Goal: Transaction & Acquisition: Purchase product/service

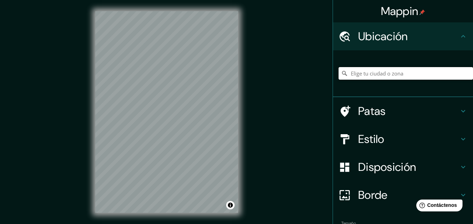
click at [364, 74] on input "Elige tu ciudad o zona" at bounding box center [405, 73] width 134 height 13
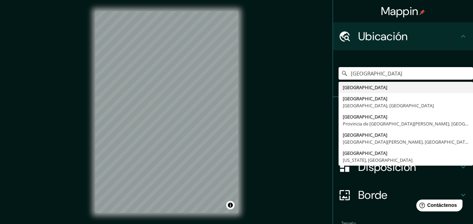
type input "[GEOGRAPHIC_DATA]"
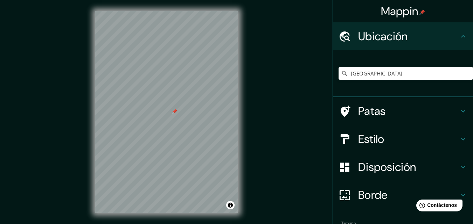
click at [369, 196] on font "Borde" at bounding box center [372, 195] width 29 height 15
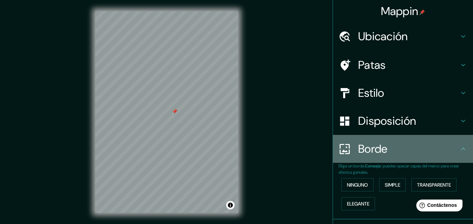
click at [370, 141] on div "Borde" at bounding box center [403, 149] width 140 height 28
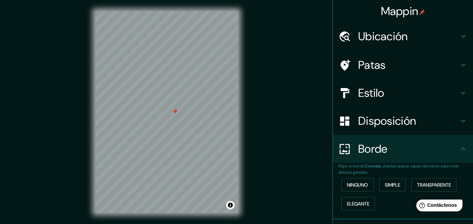
click at [374, 126] on font "Disposición" at bounding box center [387, 121] width 58 height 15
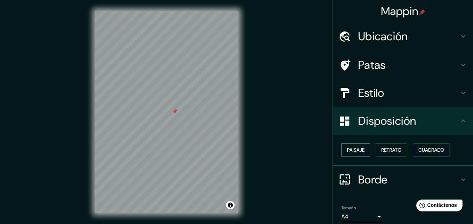
click at [362, 150] on button "Paisaje" at bounding box center [355, 149] width 29 height 13
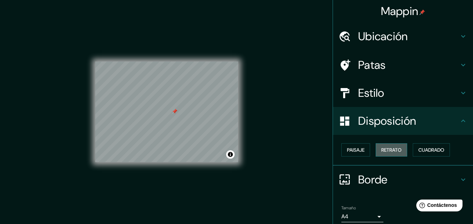
click at [385, 149] on font "Retrato" at bounding box center [391, 150] width 20 height 6
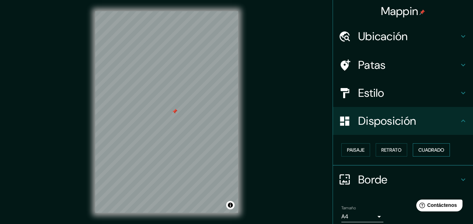
click at [425, 150] on font "Cuadrado" at bounding box center [431, 150] width 26 height 6
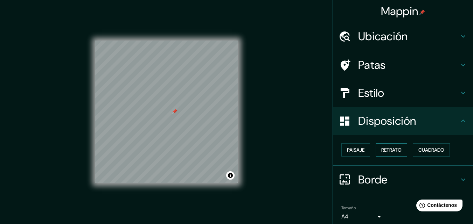
click at [384, 150] on font "Retrato" at bounding box center [391, 150] width 20 height 6
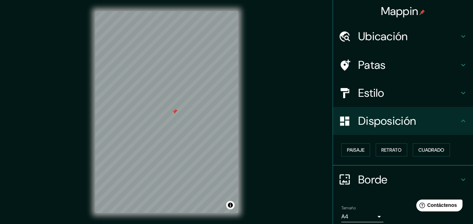
click at [368, 89] on font "Estilo" at bounding box center [371, 93] width 26 height 15
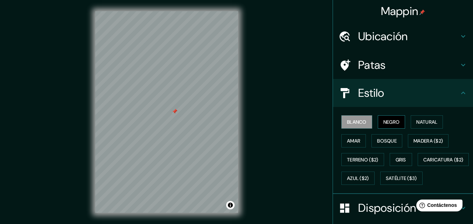
click at [386, 123] on font "Negro" at bounding box center [391, 122] width 16 height 6
click at [416, 120] on font "Natural" at bounding box center [426, 122] width 21 height 6
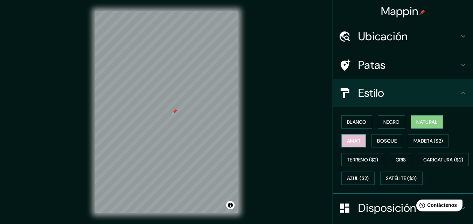
click at [348, 143] on font "Amar" at bounding box center [353, 141] width 13 height 6
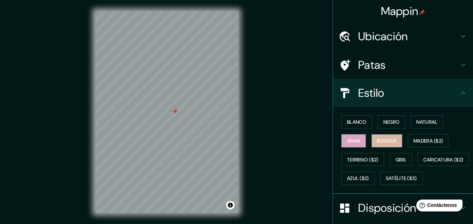
click at [372, 140] on button "Bosque" at bounding box center [386, 140] width 31 height 13
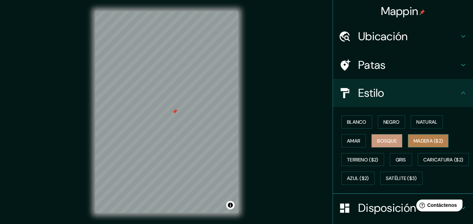
click at [420, 141] on font "Madera ($2)" at bounding box center [427, 141] width 29 height 6
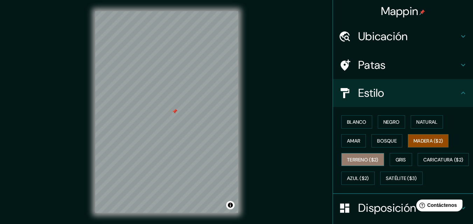
click at [368, 164] on font "Terreno ($2)" at bounding box center [362, 159] width 31 height 9
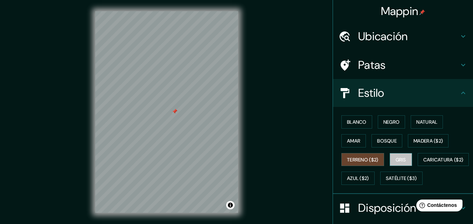
click at [397, 159] on font "Gris" at bounding box center [400, 160] width 10 height 6
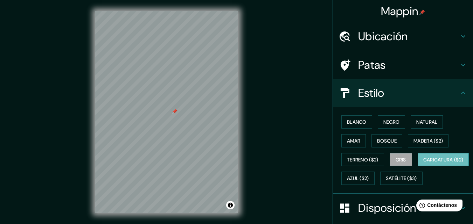
click at [423, 163] on font "Caricatura ($2)" at bounding box center [443, 160] width 40 height 6
click at [369, 181] on font "Azul ($2)" at bounding box center [358, 179] width 22 height 6
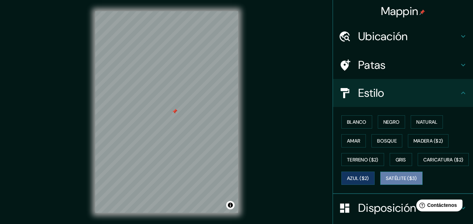
click at [386, 182] on font "Satélite ($3)" at bounding box center [401, 179] width 31 height 6
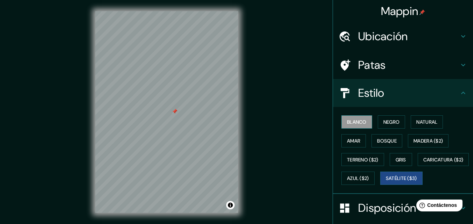
click at [358, 119] on font "Blanco" at bounding box center [357, 122] width 20 height 6
click at [378, 120] on button "Negro" at bounding box center [392, 121] width 28 height 13
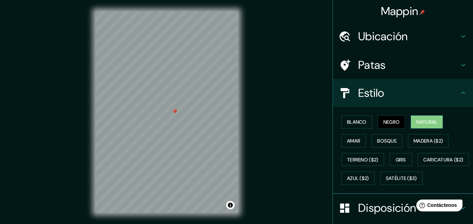
click at [412, 117] on button "Natural" at bounding box center [427, 121] width 32 height 13
click at [361, 66] on font "Patas" at bounding box center [372, 65] width 28 height 15
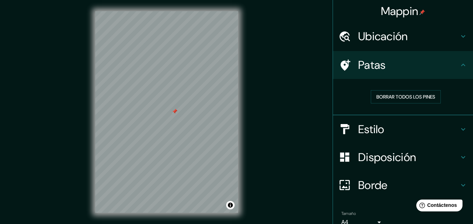
click at [365, 38] on font "Ubicación" at bounding box center [383, 36] width 50 height 15
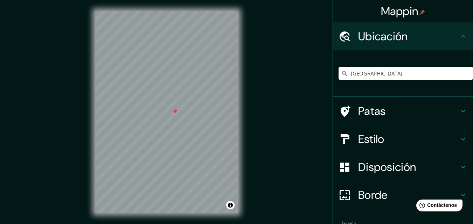
click at [373, 33] on font "Ubicación" at bounding box center [383, 36] width 50 height 15
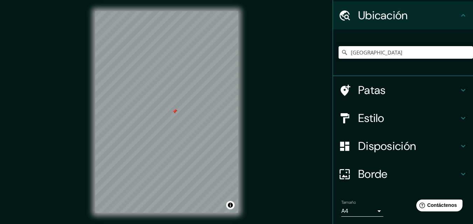
scroll to position [44, 0]
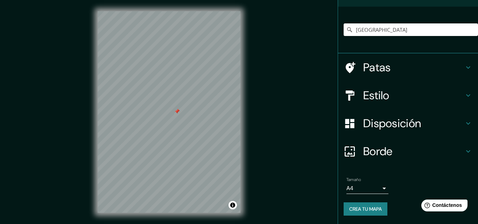
click at [369, 189] on body "Mappin Ubicación [GEOGRAPHIC_DATA] [GEOGRAPHIC_DATA] [GEOGRAPHIC_DATA] [GEOGRAP…" at bounding box center [239, 112] width 478 height 224
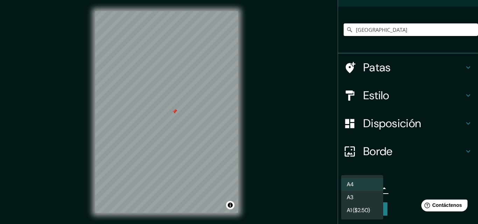
click at [393, 170] on div at bounding box center [239, 112] width 478 height 224
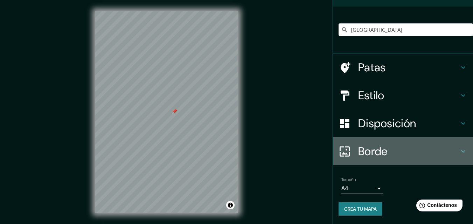
click at [379, 149] on font "Borde" at bounding box center [372, 151] width 29 height 15
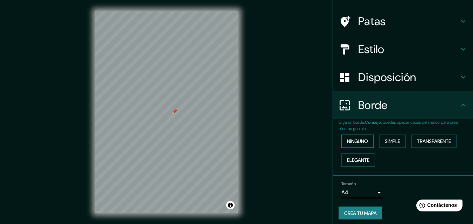
click at [363, 144] on font "Ninguno" at bounding box center [357, 141] width 21 height 6
click at [391, 142] on font "Simple" at bounding box center [392, 141] width 15 height 6
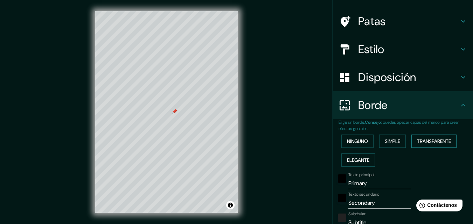
click at [424, 138] on font "Transparente" at bounding box center [434, 141] width 34 height 9
click at [354, 164] on font "Elegante" at bounding box center [358, 160] width 22 height 9
click at [425, 142] on font "Transparente" at bounding box center [434, 141] width 34 height 6
click at [369, 180] on input "Primary" at bounding box center [379, 183] width 63 height 11
drag, startPoint x: 369, startPoint y: 184, endPoint x: 333, endPoint y: 186, distance: 35.8
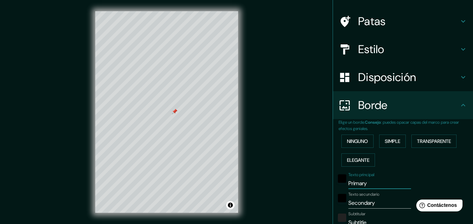
click at [336, 186] on div "Texto principal Primary" at bounding box center [393, 181] width 115 height 17
type input "a"
type input "196"
type input "33"
type input "al"
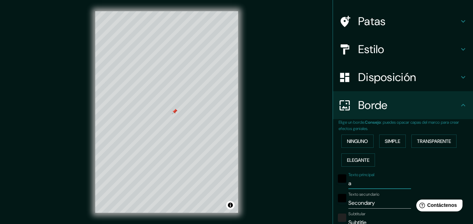
type input "196"
type input "33"
type input "alt"
type input "196"
type input "33"
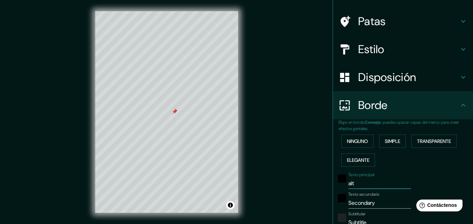
type input "alto"
type input "196"
type input "33"
type input "alto"
type input "196"
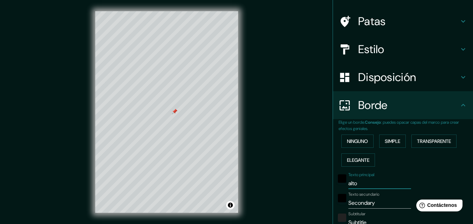
type input "33"
type input "alto m"
type input "196"
type input "33"
type input "alto mi"
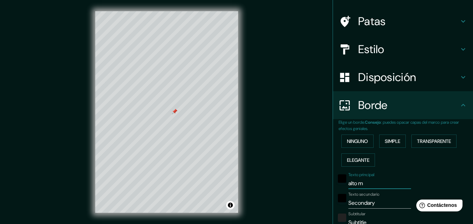
type input "196"
type input "33"
type input "alto mil"
type input "196"
type input "33"
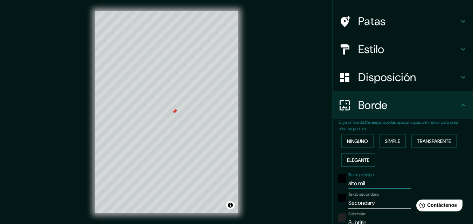
type input "alto mill"
type input "196"
type input "33"
type input "alto millu"
type input "196"
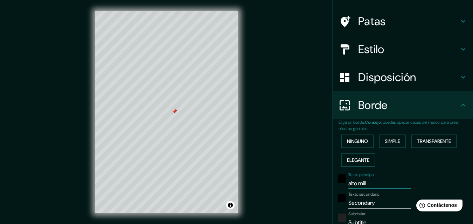
type input "33"
type input "alto millun"
type input "196"
type input "33"
type input "alto milluni"
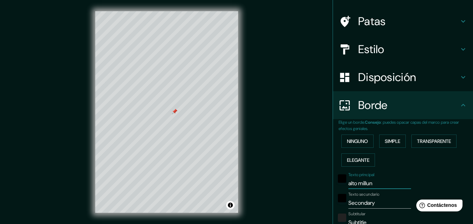
type input "196"
type input "33"
type input "alto milluni"
click at [359, 199] on input "Secondary" at bounding box center [379, 203] width 63 height 11
drag, startPoint x: 370, startPoint y: 201, endPoint x: 344, endPoint y: 205, distance: 26.5
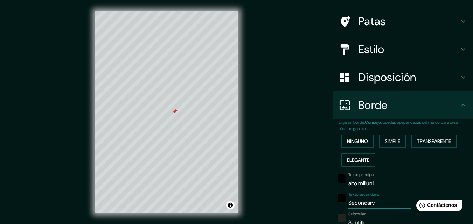
click at [348, 205] on input "Secondary" at bounding box center [379, 203] width 63 height 11
type input "E"
type input "196"
type input "33"
type input "El"
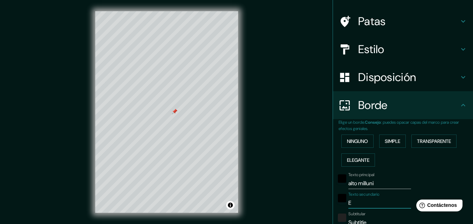
type input "196"
type input "33"
type input "El"
type input "196"
type input "33"
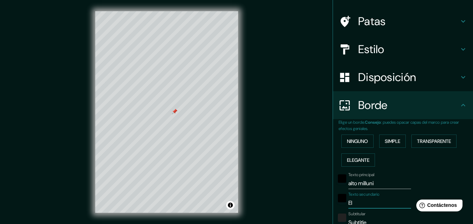
type input "El a"
type input "196"
type input "33"
type input "El al"
type input "196"
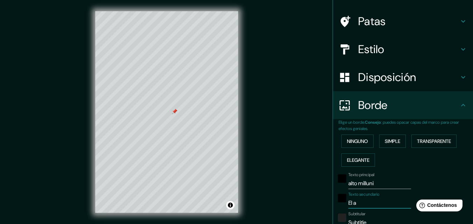
type input "33"
type input "El alt"
type input "196"
type input "33"
type input "El alto"
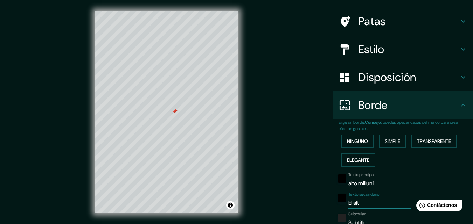
type input "196"
type input "33"
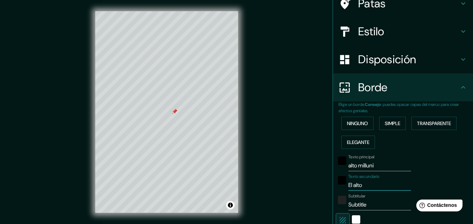
scroll to position [79, 0]
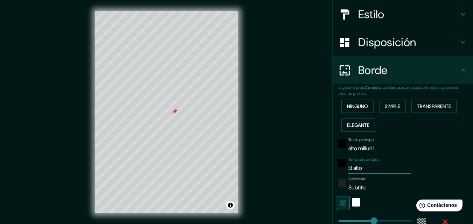
type input "El alto"
click at [359, 189] on input "Subtitle" at bounding box center [379, 187] width 63 height 11
drag, startPoint x: 364, startPoint y: 188, endPoint x: 342, endPoint y: 194, distance: 22.7
click at [342, 194] on div "Texto principal alto milluni Texto secundario El alto Subtitular Subtitle Añadi…" at bounding box center [394, 199] width 112 height 128
type input "D"
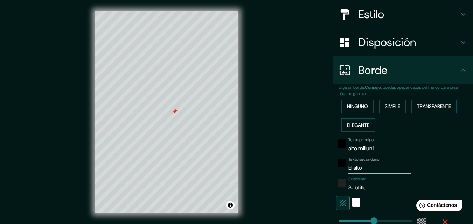
type input "196"
type input "33"
type input "D-"
type input "196"
type input "33"
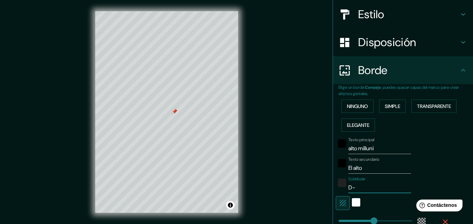
type input "D-1"
type input "196"
type input "33"
type input "D-13"
type input "196"
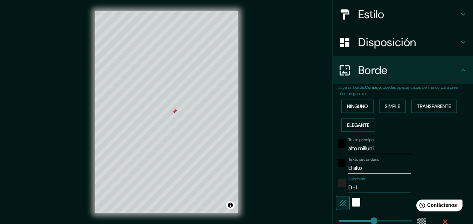
type input "33"
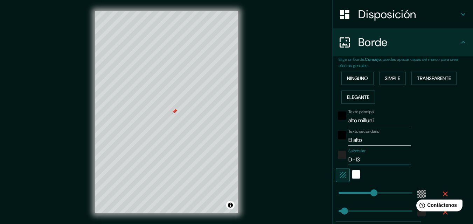
type input "196"
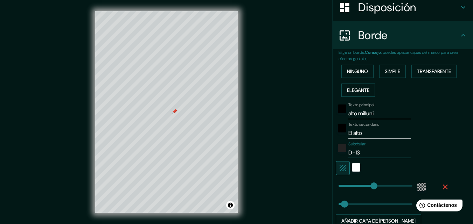
type input "33"
type input "D-13"
click at [353, 169] on div "blanco" at bounding box center [356, 167] width 8 height 8
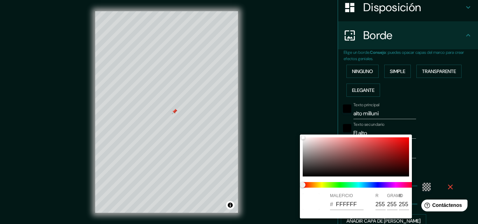
click at [424, 171] on div at bounding box center [239, 112] width 478 height 224
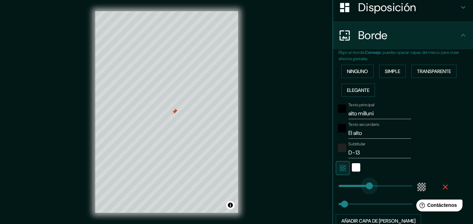
type input "182"
drag, startPoint x: 370, startPoint y: 188, endPoint x: 366, endPoint y: 190, distance: 4.1
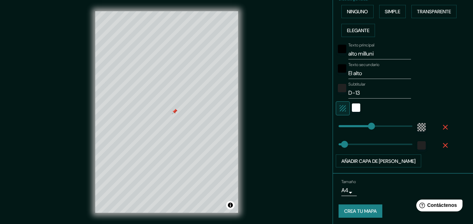
scroll to position [176, 0]
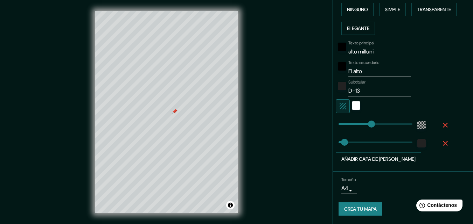
type input "159"
type input "2"
type input "15"
type input "19"
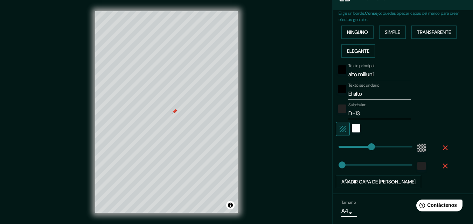
scroll to position [141, 0]
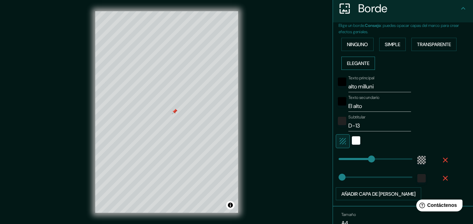
click at [360, 67] on font "Elegante" at bounding box center [358, 63] width 22 height 9
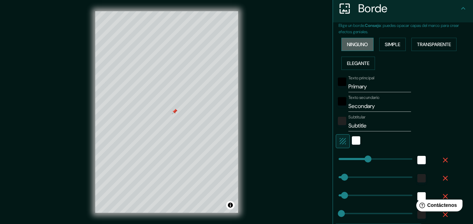
click at [355, 48] on font "Ninguno" at bounding box center [357, 44] width 21 height 6
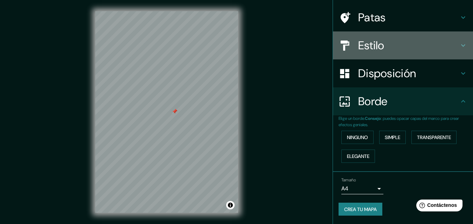
click at [380, 47] on h4 "Estilo" at bounding box center [408, 45] width 101 height 14
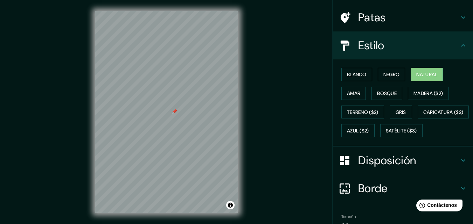
click at [380, 47] on h4 "Estilo" at bounding box center [408, 45] width 101 height 14
click at [371, 198] on div "Borde" at bounding box center [403, 189] width 140 height 28
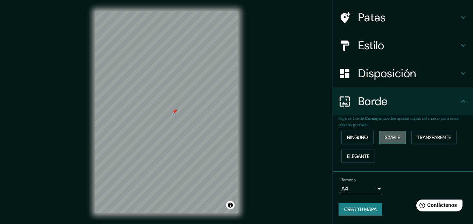
click at [385, 138] on font "Simple" at bounding box center [392, 137] width 15 height 6
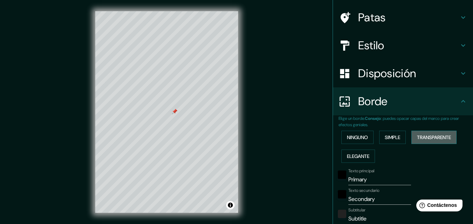
click at [419, 136] on font "Transparente" at bounding box center [434, 137] width 34 height 6
click at [401, 136] on button "Simple" at bounding box center [392, 137] width 27 height 13
click at [361, 179] on input "Primary" at bounding box center [379, 179] width 63 height 11
drag, startPoint x: 366, startPoint y: 178, endPoint x: 340, endPoint y: 185, distance: 27.4
click at [340, 185] on div "Texto principal Primary" at bounding box center [393, 177] width 115 height 17
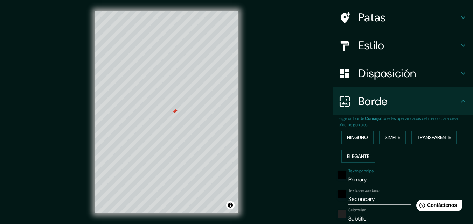
type input "b"
type input "163"
type input "33"
type input "ba"
type input "163"
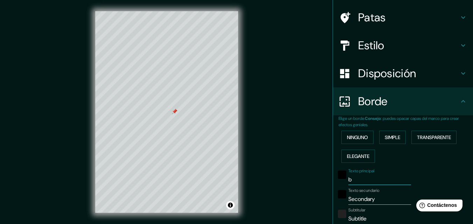
type input "33"
type input "bah"
type input "163"
type input "33"
type input "ba"
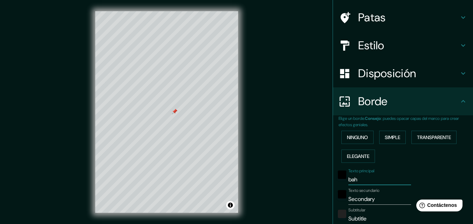
type input "163"
type input "33"
type input "baj"
type input "163"
type input "33"
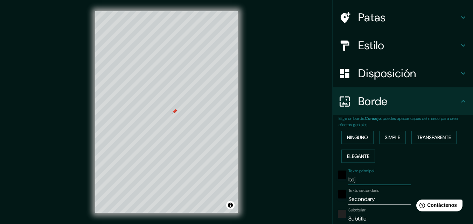
type input "bajo"
type input "163"
type input "33"
type input "bajo"
type input "163"
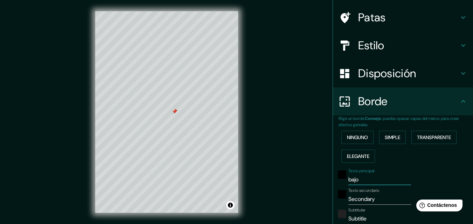
type input "33"
type input "bajo"
type input "163"
type input "33"
type input "baj"
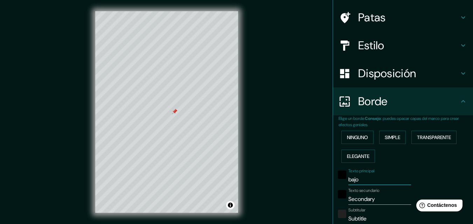
type input "163"
type input "33"
type input "ba"
type input "163"
type input "33"
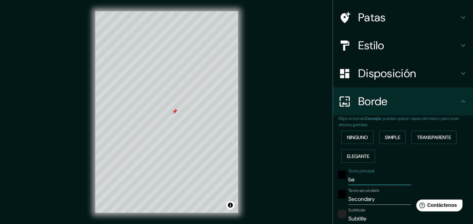
type input "b"
type input "163"
type input "33"
type input "163"
type input "33"
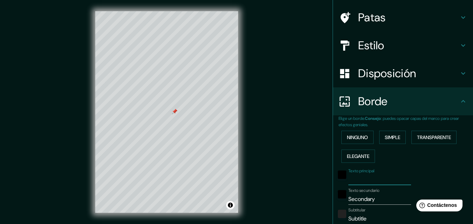
type input "b"
type input "163"
type input "33"
type input "ba"
type input "163"
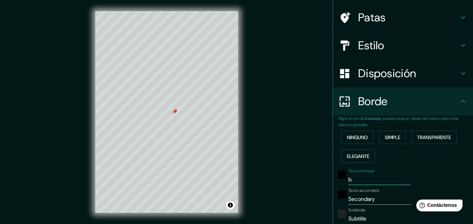
type input "33"
type input "baj"
type input "163"
type input "33"
type input "bajo"
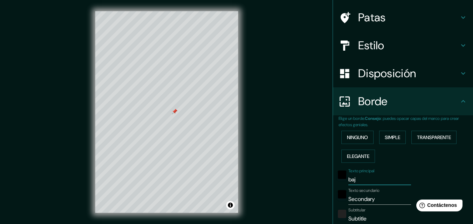
type input "163"
type input "33"
type input "bajo"
type input "163"
type input "33"
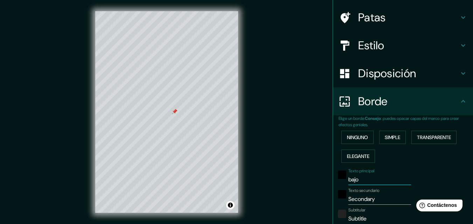
type input "bajo m"
type input "163"
type input "33"
type input "bajo mi"
type input "163"
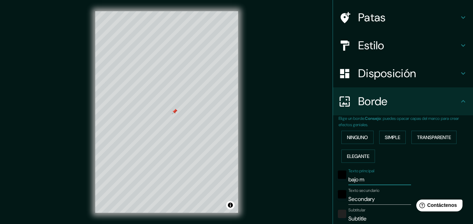
type input "33"
type input "bajo mil"
type input "163"
type input "33"
type input "bajo mill"
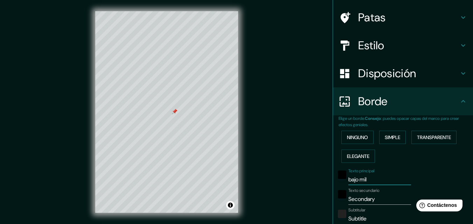
type input "163"
type input "33"
type input "bajo millu"
type input "163"
type input "33"
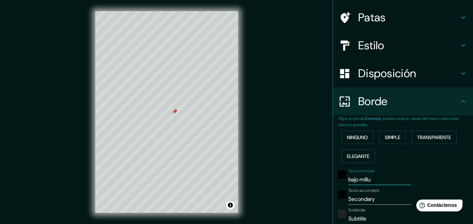
type input "bajo millun"
type input "163"
type input "33"
type input "bajo milluni"
type input "163"
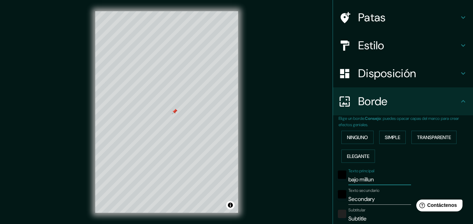
type input "33"
type input "bajo milluni"
click at [362, 198] on input "Secondary" at bounding box center [379, 199] width 63 height 11
drag, startPoint x: 348, startPoint y: 199, endPoint x: 337, endPoint y: 200, distance: 11.6
click at [337, 200] on div "Texto secundario Secondary" at bounding box center [393, 196] width 115 height 17
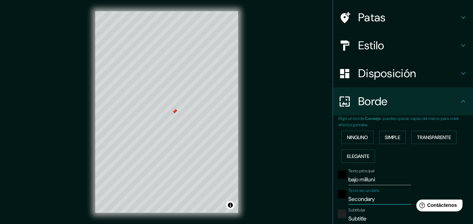
type input "E"
type input "163"
type input "33"
type input "El"
type input "163"
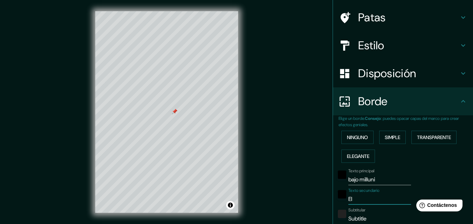
type input "33"
type input "El"
type input "163"
type input "33"
type input "El a"
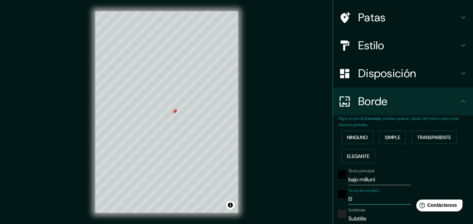
type input "163"
type input "33"
type input "El al"
type input "163"
type input "33"
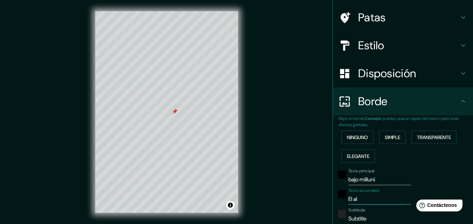
type input "El alt"
type input "163"
type input "33"
type input "El alto"
type input "163"
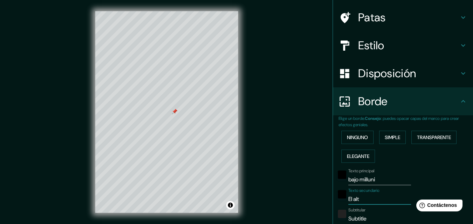
type input "33"
type input "El alto"
drag, startPoint x: 368, startPoint y: 218, endPoint x: 342, endPoint y: 216, distance: 26.0
click at [342, 216] on div "Subtitular Subtitle" at bounding box center [393, 216] width 115 height 17
type input "c"
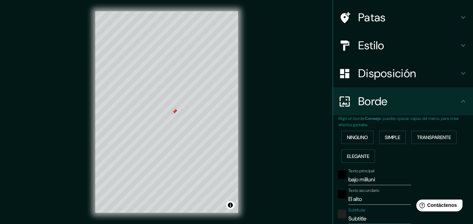
type input "163"
type input "33"
type input "163"
type input "33"
type input "d"
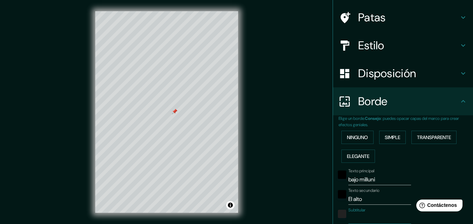
type input "163"
type input "33"
type input "d1"
type input "163"
type input "33"
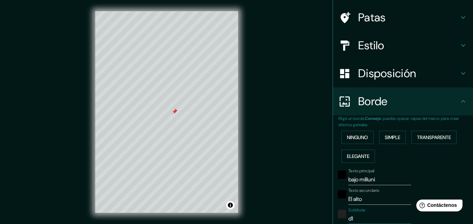
type input "d13"
type input "163"
type input "33"
type input "d13"
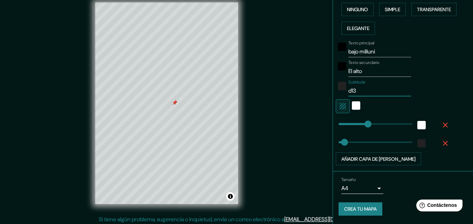
scroll to position [11, 0]
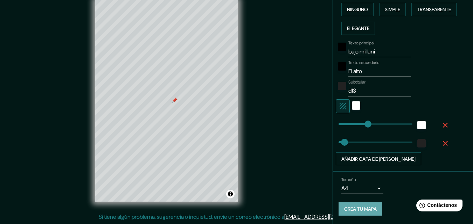
click at [372, 211] on font "Crea tu mapa" at bounding box center [360, 209] width 33 height 6
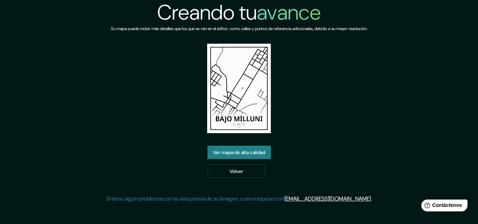
click at [251, 157] on link "Ver mapa de alta calidad" at bounding box center [239, 152] width 63 height 13
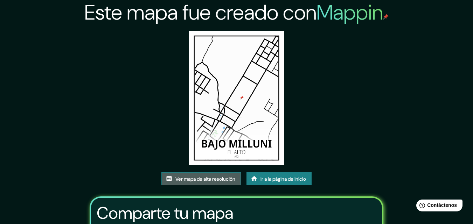
click at [224, 180] on font "Ver mapa de alta resolución" at bounding box center [205, 179] width 60 height 6
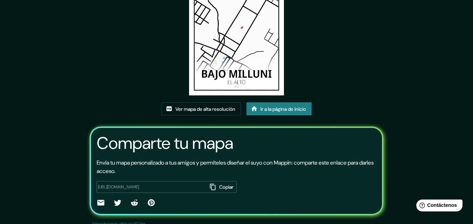
scroll to position [35, 0]
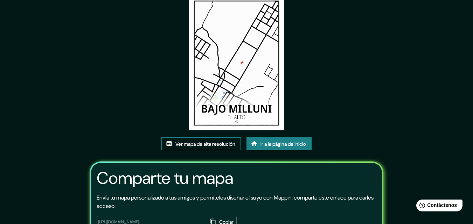
click at [229, 149] on link "Ver mapa de alta resolución" at bounding box center [200, 144] width 79 height 13
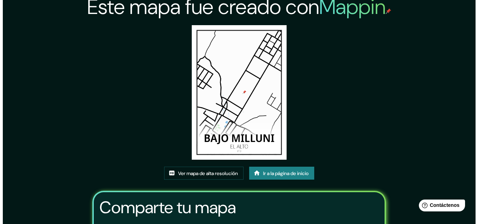
scroll to position [0, 0]
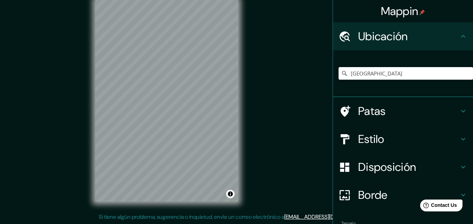
click at [377, 141] on font "Estilo" at bounding box center [371, 139] width 26 height 15
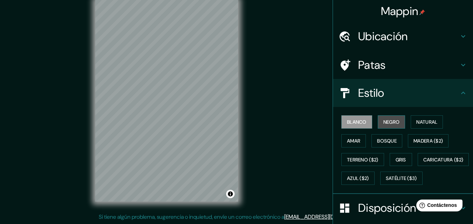
click at [386, 124] on font "Negro" at bounding box center [391, 122] width 16 height 6
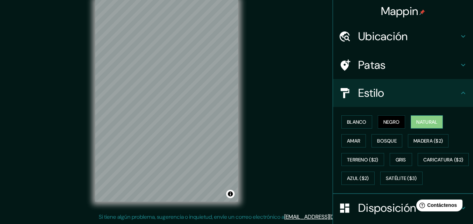
click at [418, 125] on font "Natural" at bounding box center [426, 122] width 21 height 6
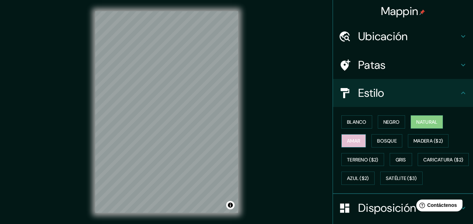
click at [358, 141] on button "Amar" at bounding box center [353, 140] width 24 height 13
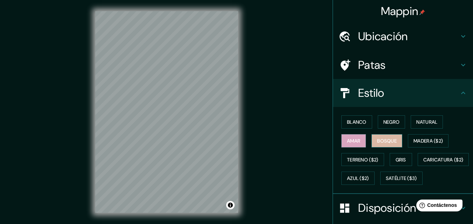
click at [380, 143] on font "Bosque" at bounding box center [387, 141] width 20 height 6
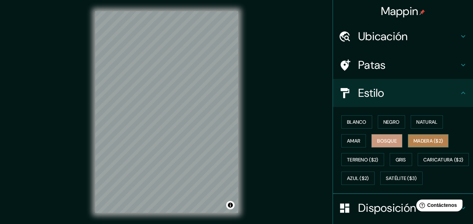
click at [413, 144] on font "Madera ($2)" at bounding box center [427, 141] width 29 height 6
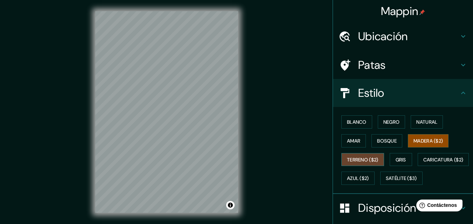
click at [358, 158] on font "Terreno ($2)" at bounding box center [362, 160] width 31 height 6
click at [406, 155] on button "Gris" at bounding box center [401, 159] width 22 height 13
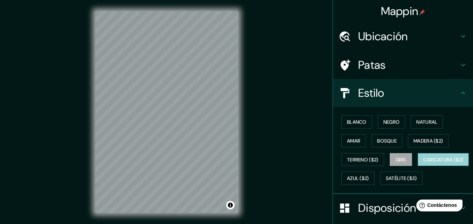
click at [423, 164] on font "Caricatura ($2)" at bounding box center [443, 159] width 40 height 9
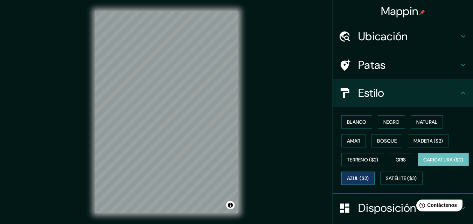
click at [369, 179] on font "Azul ($2)" at bounding box center [358, 179] width 22 height 6
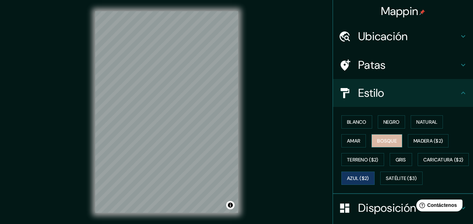
click at [371, 144] on button "Bosque" at bounding box center [386, 140] width 31 height 13
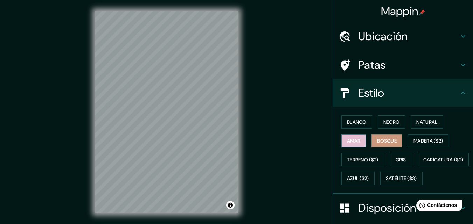
click at [351, 140] on font "Amar" at bounding box center [353, 141] width 13 height 6
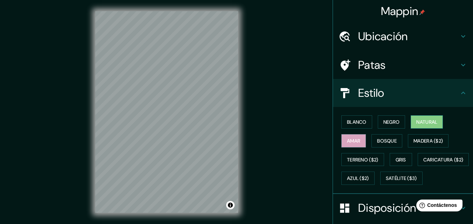
click at [416, 126] on font "Natural" at bounding box center [426, 122] width 21 height 9
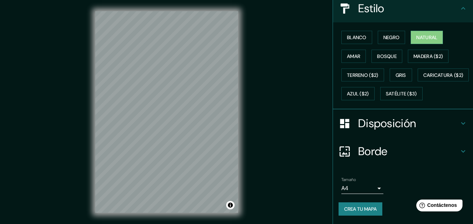
scroll to position [11, 0]
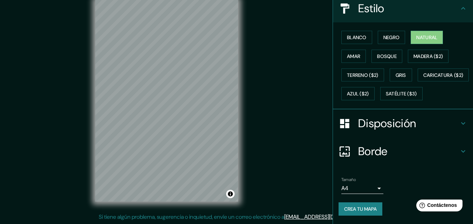
click at [375, 189] on body "Mappin Ubicación Bolivia Patas Estilo Blanco Negro Natural Amar Bosque Madera (…" at bounding box center [236, 101] width 473 height 224
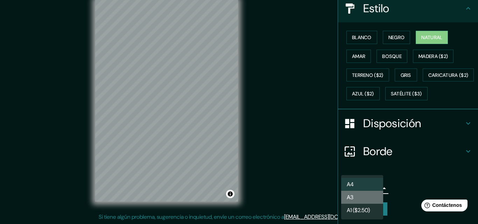
click at [376, 198] on li "A3" at bounding box center [362, 197] width 42 height 13
click at [367, 191] on body "Mappin Ubicación Bolivia Patas Estilo Blanco Negro Natural Amar Bosque Madera (…" at bounding box center [239, 101] width 478 height 224
click at [360, 182] on li "A4" at bounding box center [362, 184] width 42 height 13
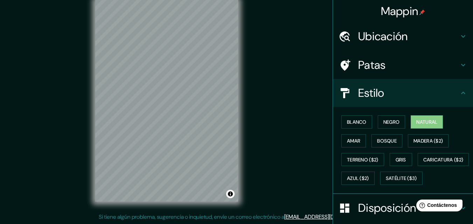
scroll to position [0, 0]
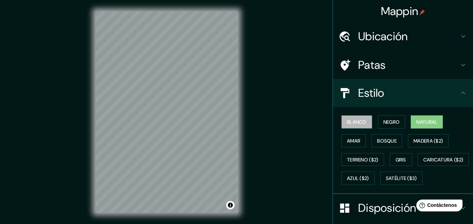
click at [347, 121] on font "Blanco" at bounding box center [357, 122] width 20 height 6
click at [395, 121] on font "Negro" at bounding box center [391, 122] width 16 height 6
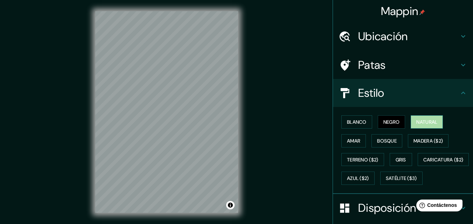
click at [416, 121] on font "Natural" at bounding box center [426, 122] width 21 height 6
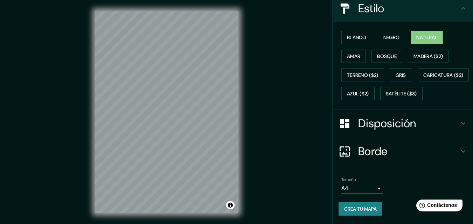
click at [360, 129] on font "Disposición" at bounding box center [387, 123] width 58 height 15
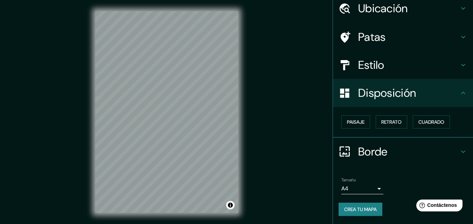
scroll to position [28, 0]
click at [358, 124] on font "Paisaje" at bounding box center [355, 122] width 17 height 6
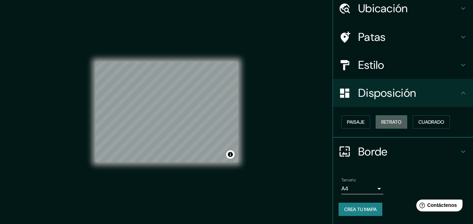
click at [381, 120] on font "Retrato" at bounding box center [391, 122] width 20 height 6
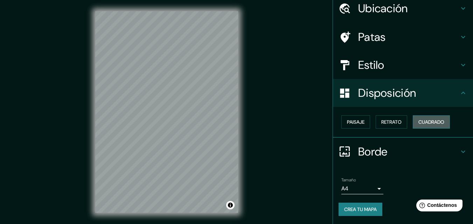
click at [435, 124] on font "Cuadrado" at bounding box center [431, 122] width 26 height 6
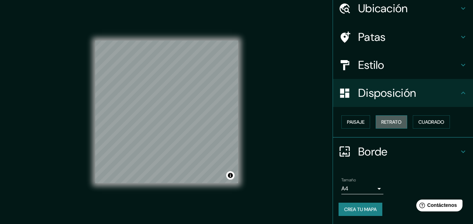
click at [397, 123] on font "Retrato" at bounding box center [391, 122] width 20 height 6
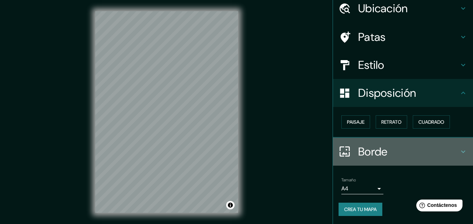
click at [390, 149] on h4 "Borde" at bounding box center [408, 152] width 101 height 14
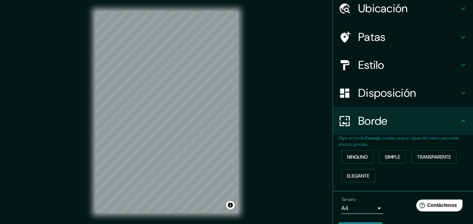
scroll to position [48, 0]
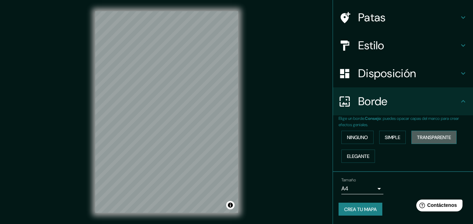
click at [426, 133] on font "Transparente" at bounding box center [434, 137] width 34 height 9
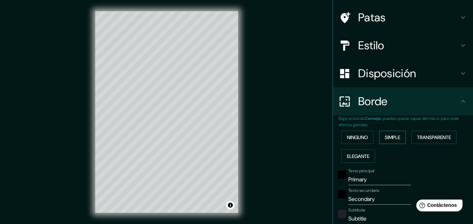
click at [398, 138] on button "Simple" at bounding box center [392, 137] width 27 height 13
click at [362, 137] on font "Ninguno" at bounding box center [357, 137] width 21 height 6
